Goal: Task Accomplishment & Management: Manage account settings

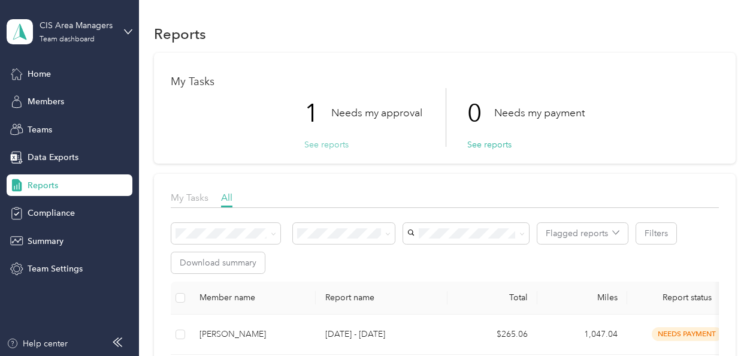
click at [321, 145] on button "See reports" at bounding box center [327, 144] width 44 height 13
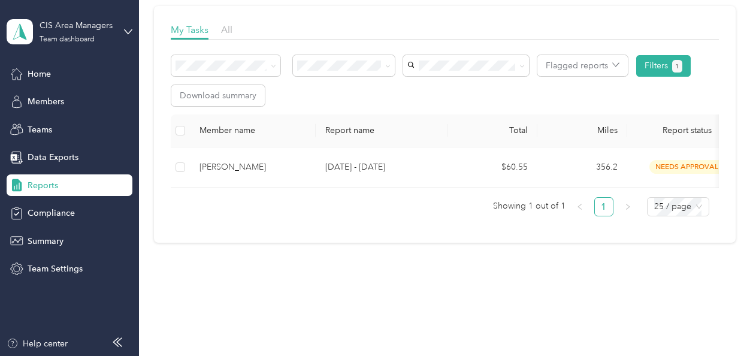
scroll to position [169, 0]
click at [60, 245] on span "Summary" at bounding box center [46, 241] width 36 height 13
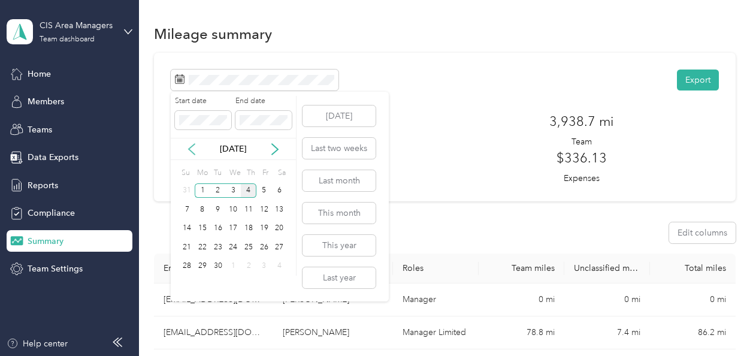
click at [192, 148] on icon at bounding box center [192, 149] width 12 height 12
click at [265, 187] on div "1" at bounding box center [265, 190] width 16 height 15
click at [188, 282] on div "31" at bounding box center [187, 285] width 16 height 15
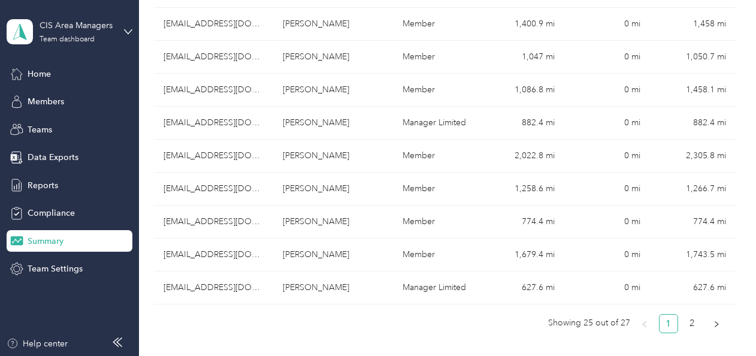
scroll to position [808, 0]
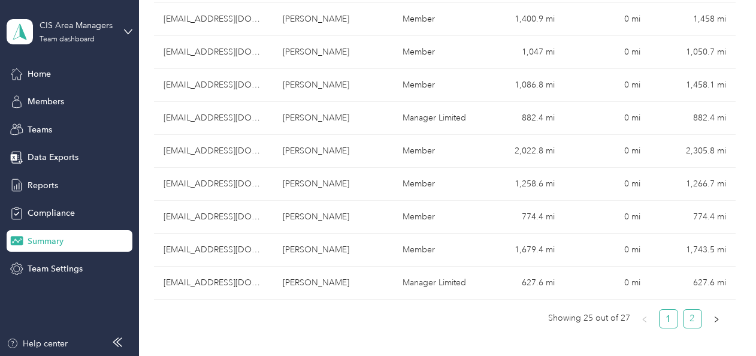
click at [688, 316] on link "2" at bounding box center [693, 319] width 18 height 18
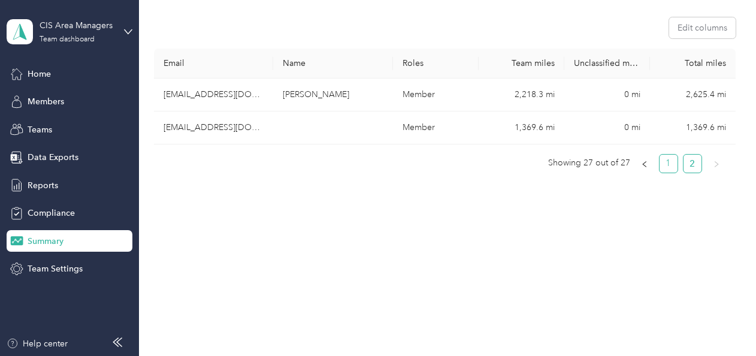
click at [663, 159] on link "1" at bounding box center [669, 164] width 18 height 18
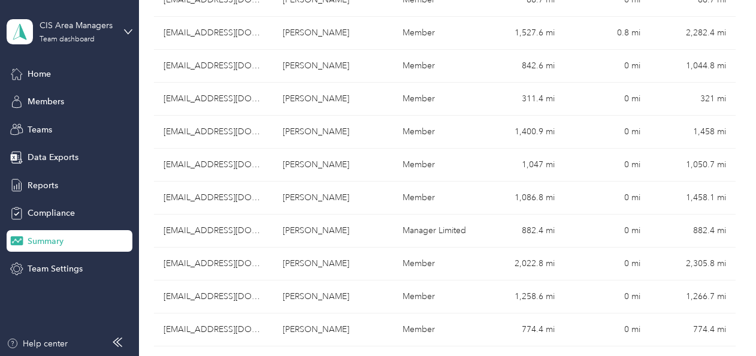
scroll to position [692, 0]
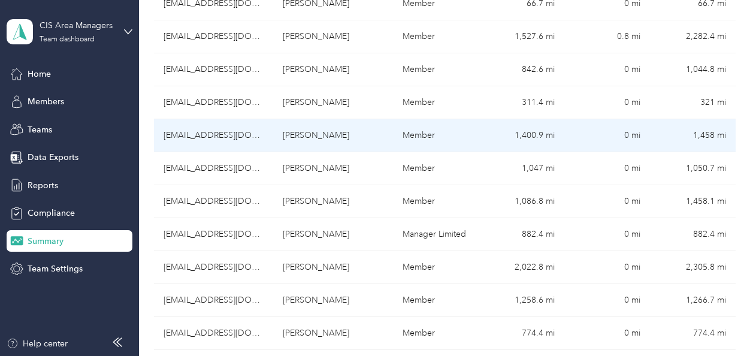
click at [194, 134] on td "[EMAIL_ADDRESS][DOMAIN_NAME]" at bounding box center [214, 135] width 120 height 33
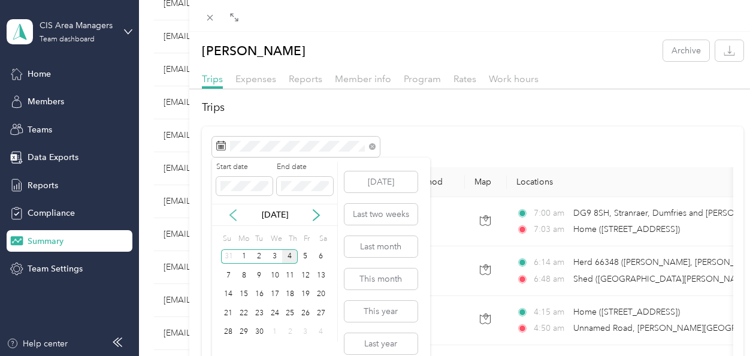
click at [233, 218] on icon at bounding box center [233, 215] width 6 height 11
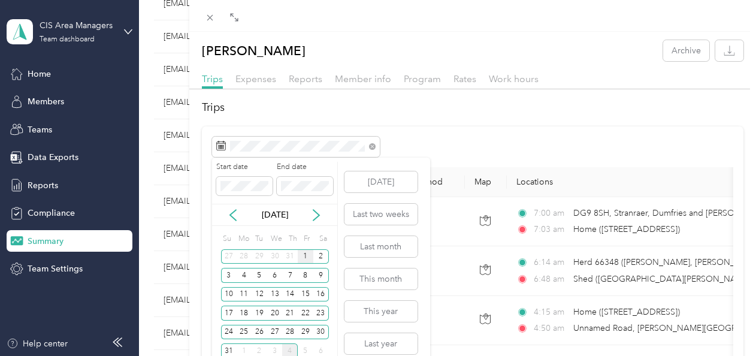
click at [307, 253] on div "1" at bounding box center [306, 256] width 16 height 15
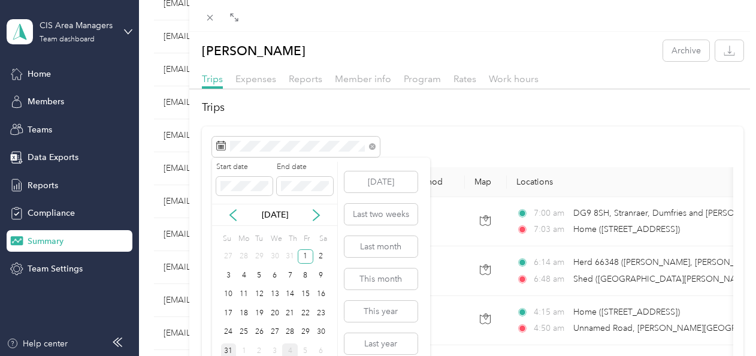
click at [233, 348] on div "31" at bounding box center [229, 350] width 16 height 15
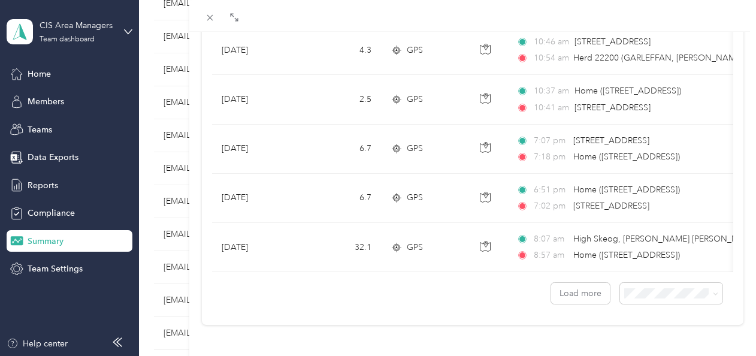
scroll to position [1170, 0]
click at [633, 264] on li "100 per load" at bounding box center [662, 261] width 103 height 21
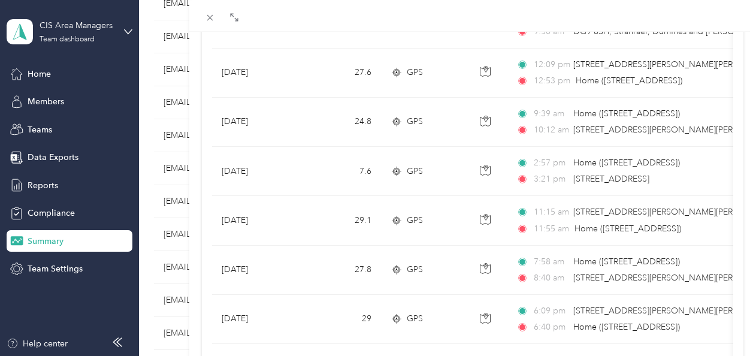
scroll to position [1170, 0]
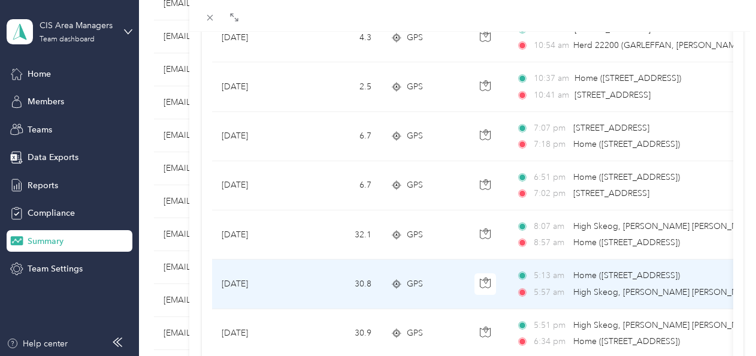
drag, startPoint x: 762, startPoint y: 241, endPoint x: 500, endPoint y: 257, distance: 262.4
click at [500, 260] on td at bounding box center [486, 284] width 42 height 49
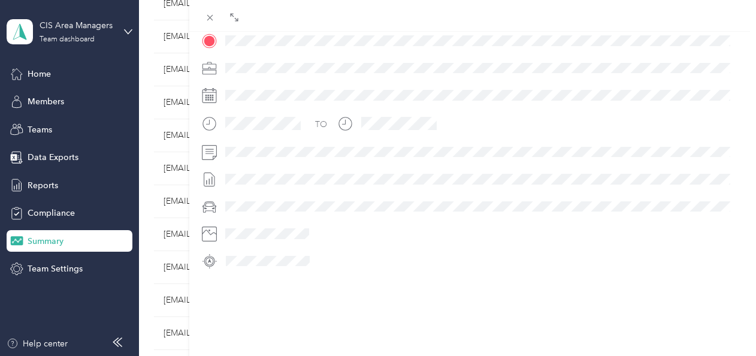
scroll to position [311, 0]
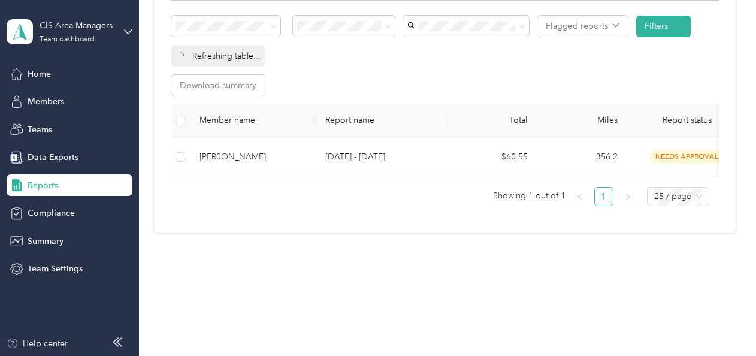
scroll to position [187, 0]
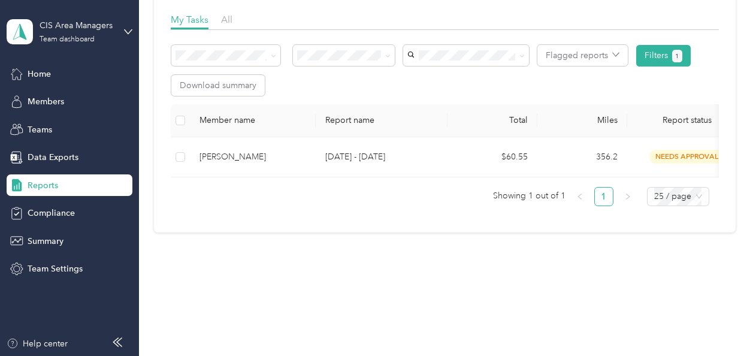
click at [61, 183] on div "Reports" at bounding box center [70, 185] width 126 height 22
click at [67, 234] on div "Summary" at bounding box center [70, 241] width 126 height 22
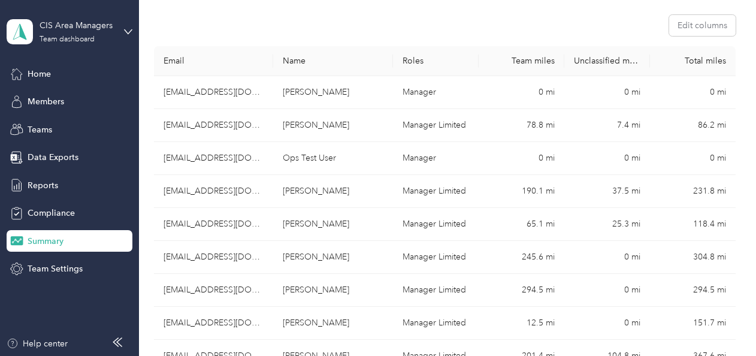
scroll to position [692, 0]
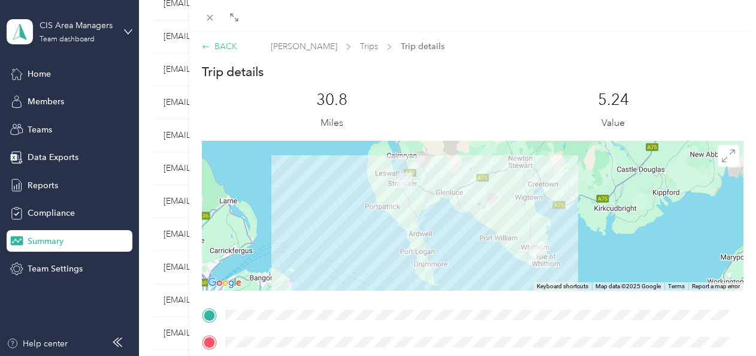
click at [207, 46] on icon at bounding box center [206, 47] width 8 height 8
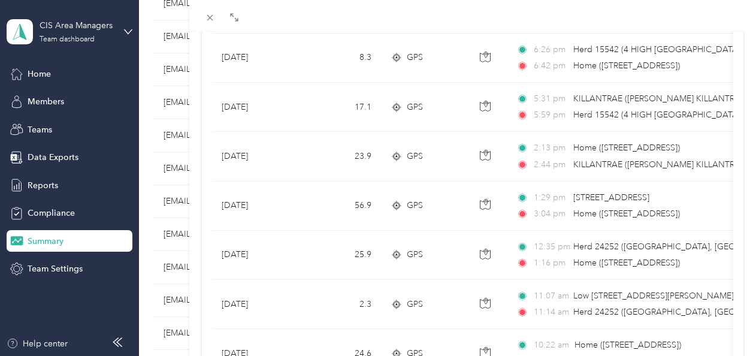
scroll to position [3078, 0]
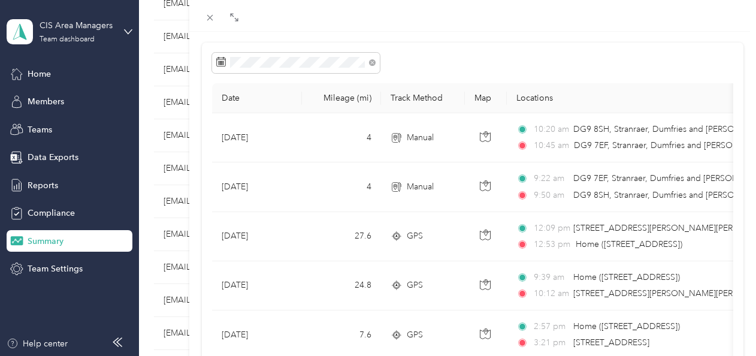
scroll to position [80, 0]
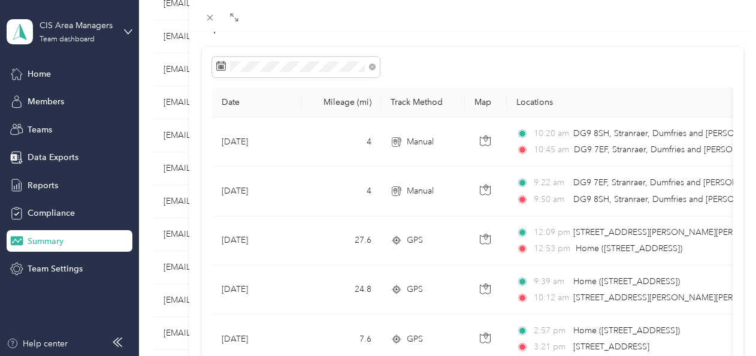
click at [153, 82] on div "[PERSON_NAME] Archive Trips Expenses Reports Member info Program Rates Work hou…" at bounding box center [378, 178] width 756 height 356
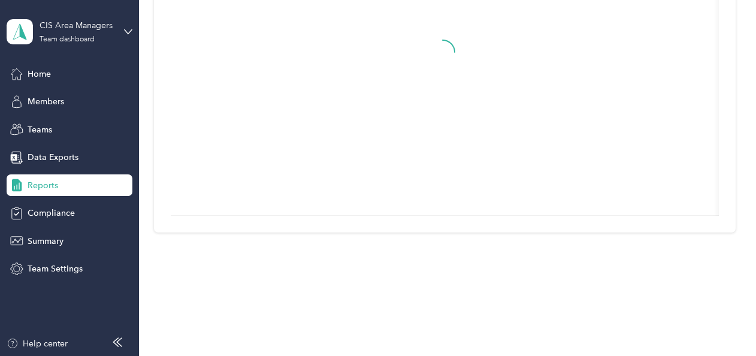
scroll to position [187, 0]
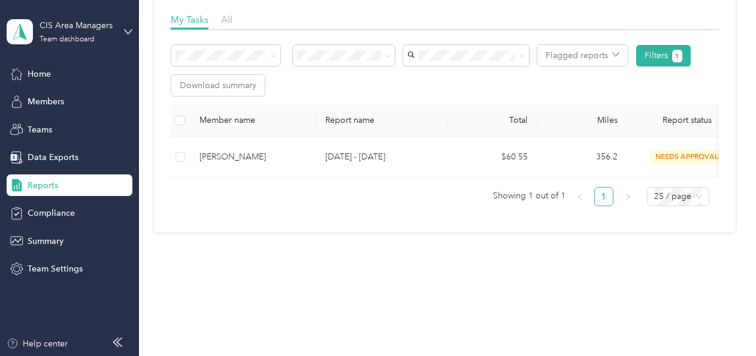
scroll to position [692, 0]
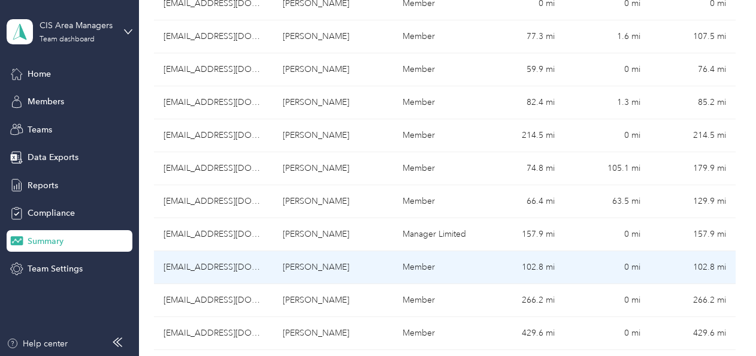
drag, startPoint x: 755, startPoint y: 218, endPoint x: 503, endPoint y: 251, distance: 254.0
click at [503, 251] on td "102.8 mi" at bounding box center [522, 267] width 86 height 33
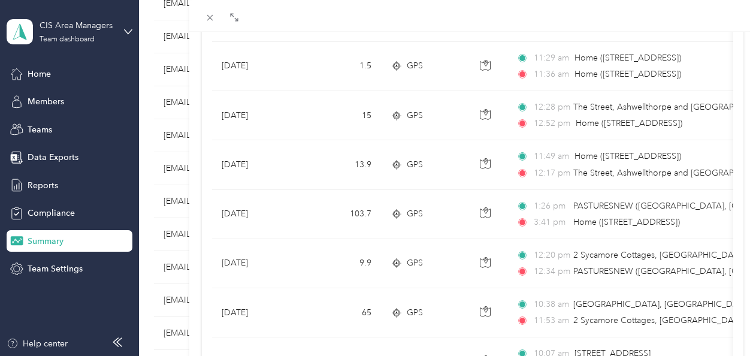
scroll to position [404, 0]
